Goal: Information Seeking & Learning: Learn about a topic

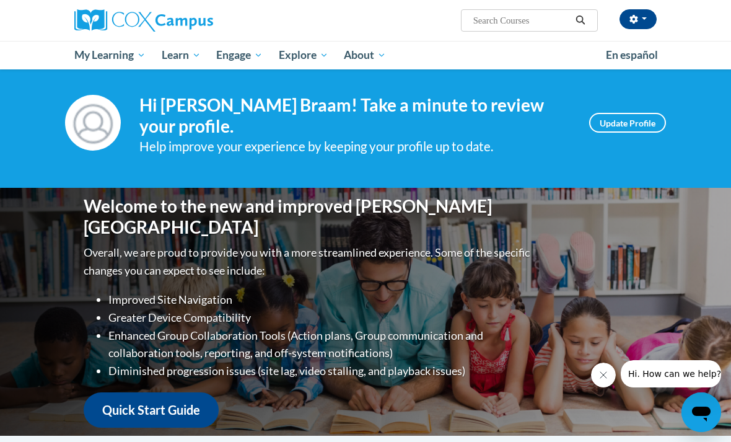
scroll to position [11, 0]
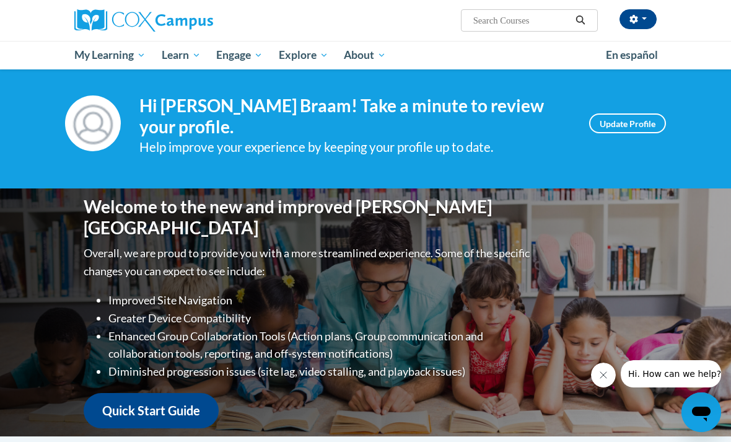
click at [0, 0] on span "My Course Progress" at bounding box center [0, 0] width 0 height 0
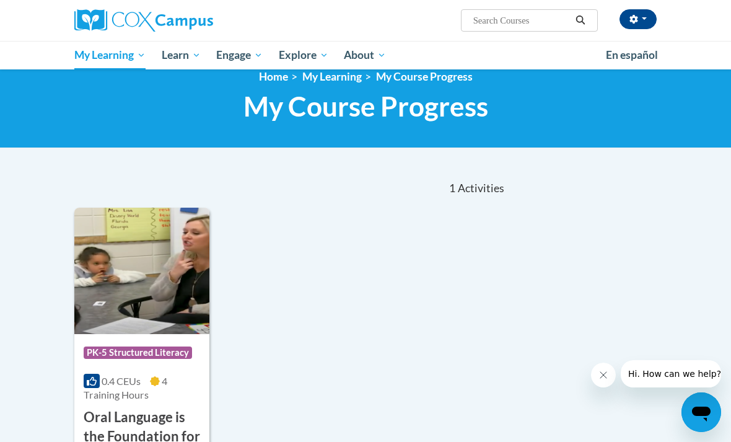
scroll to position [84, 0]
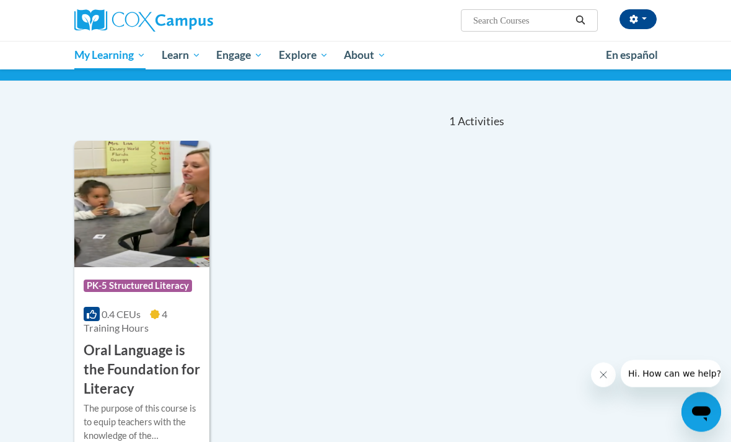
click at [116, 342] on h3 "Oral Language is the Foundation for Literacy" at bounding box center [142, 370] width 117 height 57
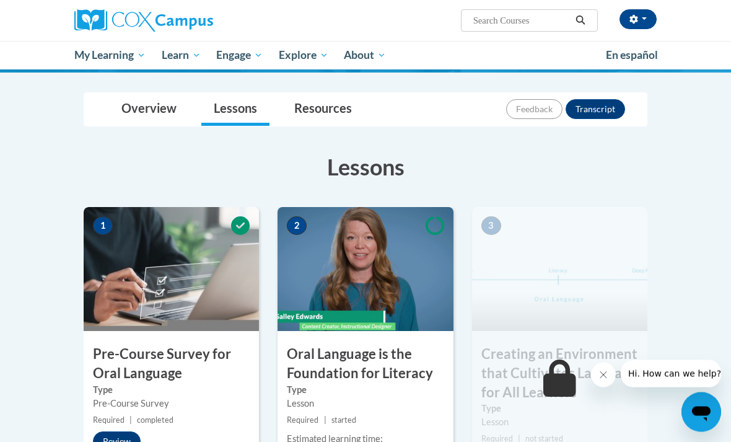
scroll to position [224, 0]
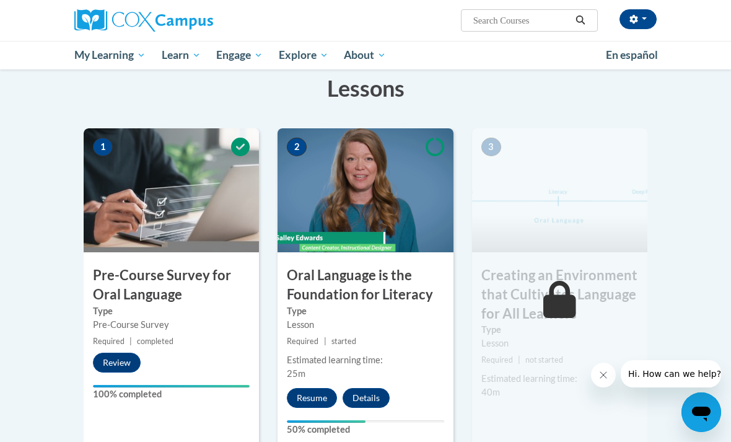
click at [306, 389] on button "Resume" at bounding box center [312, 398] width 50 height 20
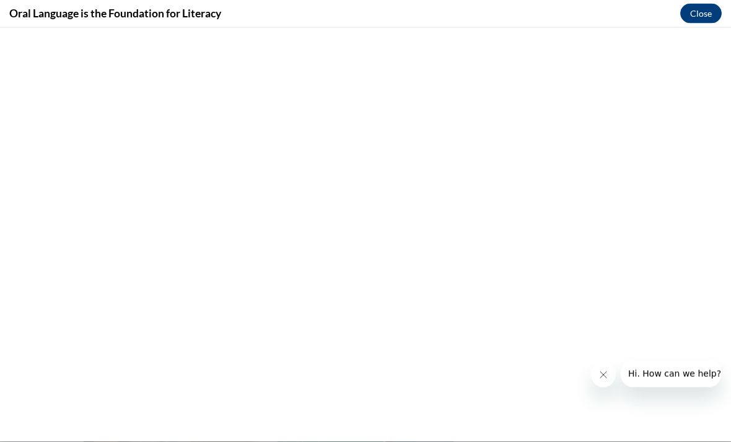
scroll to position [0, 0]
click at [703, 11] on button "Close" at bounding box center [702, 14] width 42 height 20
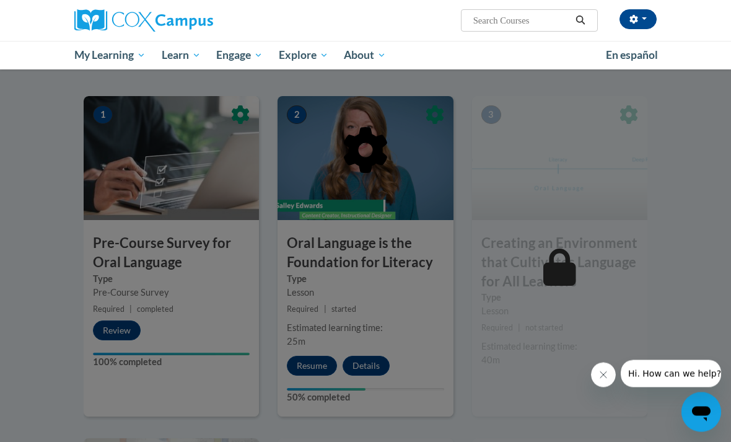
scroll to position [255, 0]
click at [409, 294] on div at bounding box center [366, 215] width 564 height 236
click at [399, 258] on div at bounding box center [366, 215] width 564 height 236
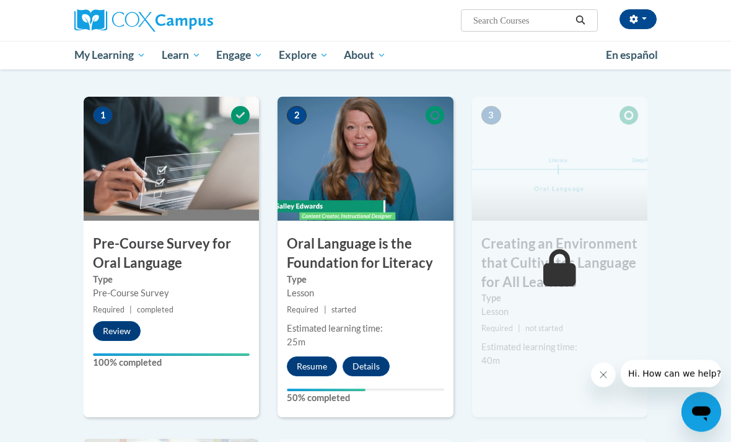
scroll to position [256, 0]
click at [312, 363] on button "Resume" at bounding box center [312, 366] width 50 height 20
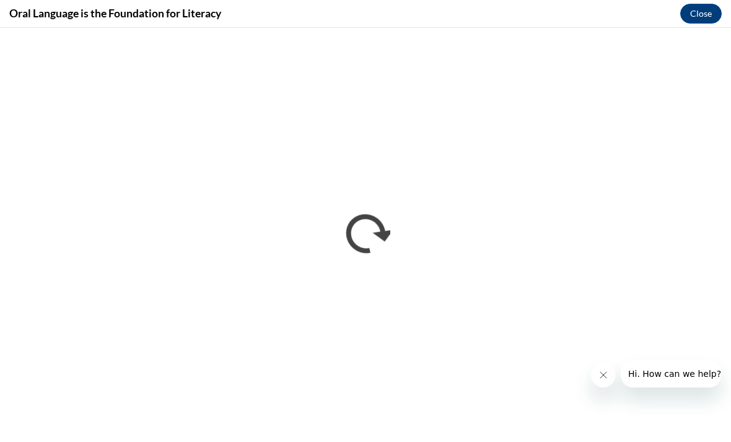
scroll to position [245, 0]
